Goal: Register for event/course

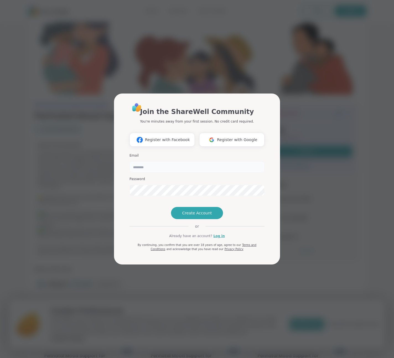
click at [192, 161] on input "email" at bounding box center [196, 166] width 135 height 11
type input "**********"
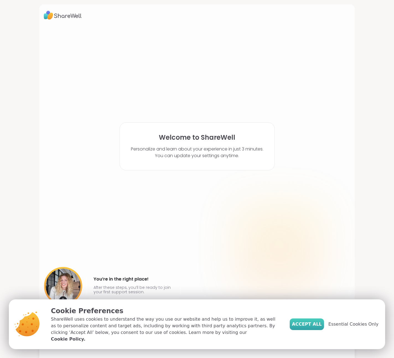
click at [312, 326] on span "Accept All" at bounding box center [307, 324] width 30 height 7
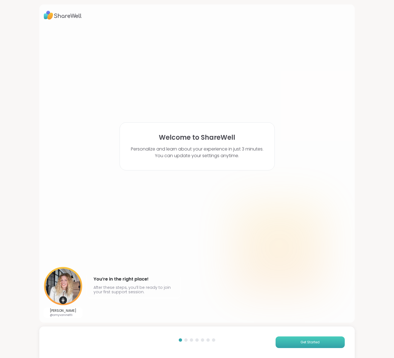
click at [310, 344] on button "Get Started" at bounding box center [309, 342] width 69 height 12
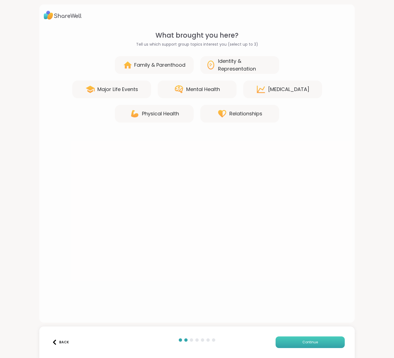
click at [310, 344] on button "Continue" at bounding box center [309, 342] width 69 height 12
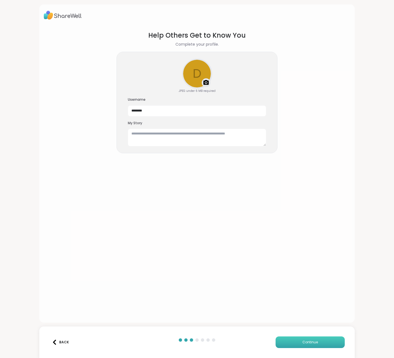
click at [310, 344] on button "Continue" at bounding box center [309, 342] width 69 height 12
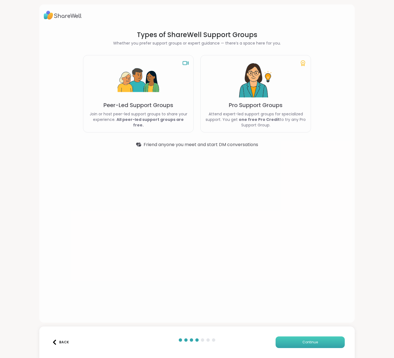
click at [311, 343] on span "Continue" at bounding box center [309, 341] width 15 height 5
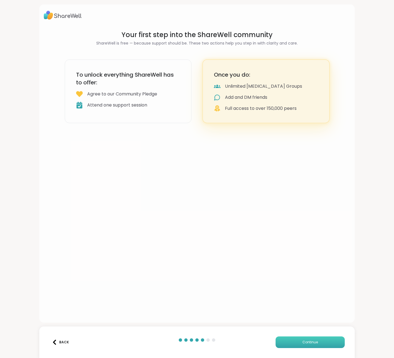
click at [315, 343] on span "Continue" at bounding box center [309, 341] width 15 height 5
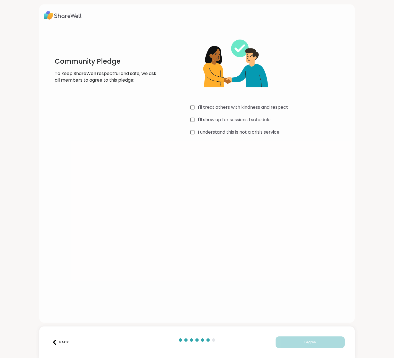
click at [241, 110] on label "I'll treat others with kindness and respect" at bounding box center [243, 107] width 90 height 7
drag, startPoint x: 238, startPoint y: 121, endPoint x: 238, endPoint y: 130, distance: 9.1
click at [238, 121] on label "I'll show up for sessions I schedule" at bounding box center [234, 119] width 73 height 7
click at [238, 131] on label "I understand this is not a crisis service" at bounding box center [239, 132] width 82 height 7
click at [296, 343] on button "I Agree" at bounding box center [309, 342] width 69 height 12
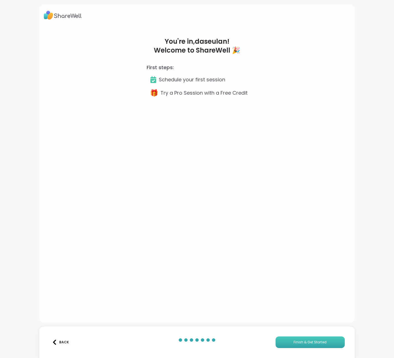
click at [296, 343] on span "Finish & Get Started" at bounding box center [309, 341] width 33 height 5
click at [313, 343] on span "Finish & Get Started" at bounding box center [309, 341] width 33 height 5
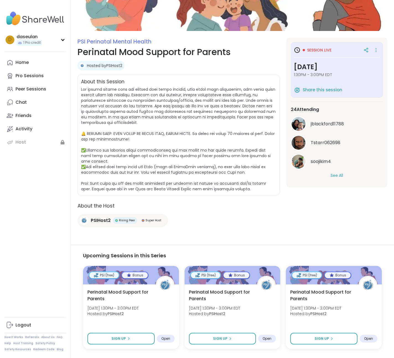
scroll to position [42, 0]
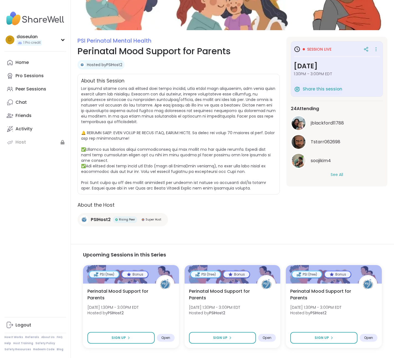
drag, startPoint x: 318, startPoint y: 66, endPoint x: 317, endPoint y: 62, distance: 3.8
click at [318, 66] on h3 "[DATE]" at bounding box center [337, 66] width 86 height 10
click at [314, 50] on span "Session live" at bounding box center [319, 49] width 24 height 6
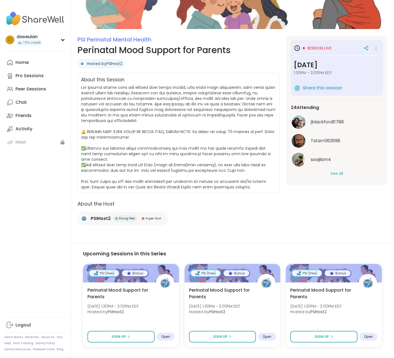
scroll to position [0, 0]
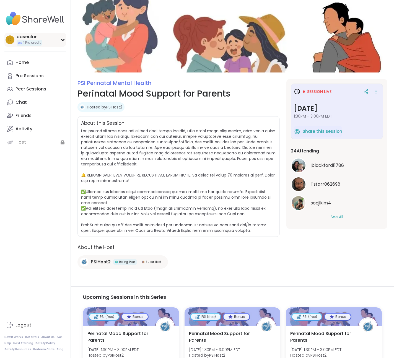
click at [60, 44] on div "d daseulan 1 Pro credit" at bounding box center [35, 40] width 62 height 14
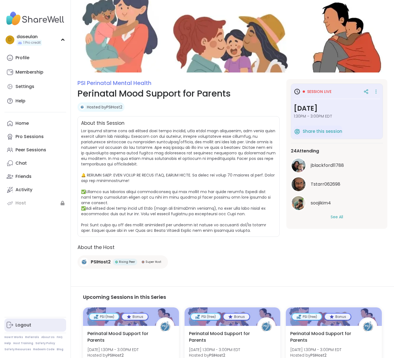
click at [23, 327] on div "Logout" at bounding box center [23, 325] width 16 height 6
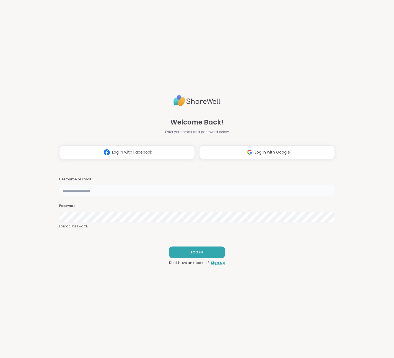
click at [127, 193] on input "text" at bounding box center [197, 190] width 276 height 11
type input "**********"
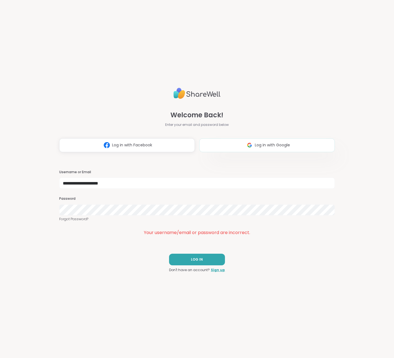
click at [301, 148] on button "Log in with Google" at bounding box center [266, 145] width 135 height 14
